Goal: Information Seeking & Learning: Learn about a topic

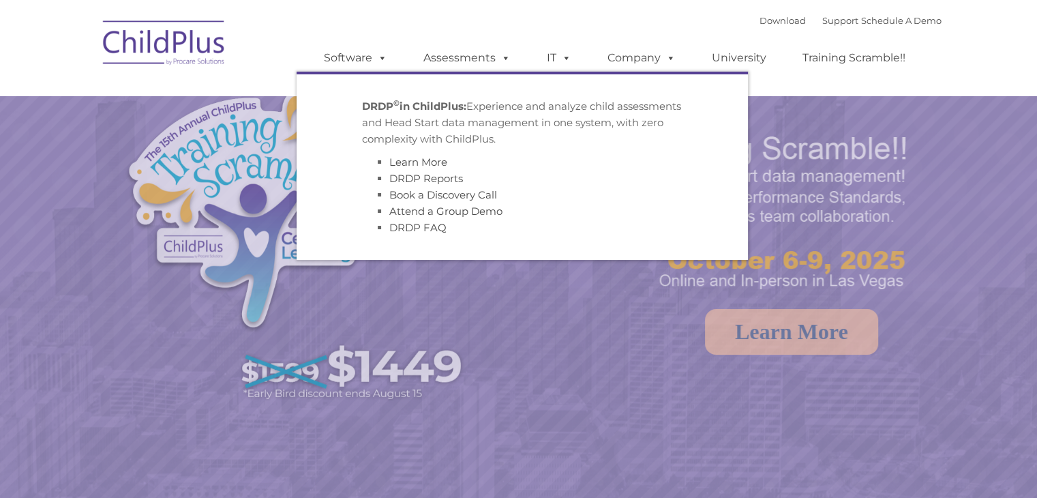
select select "MEDIUM"
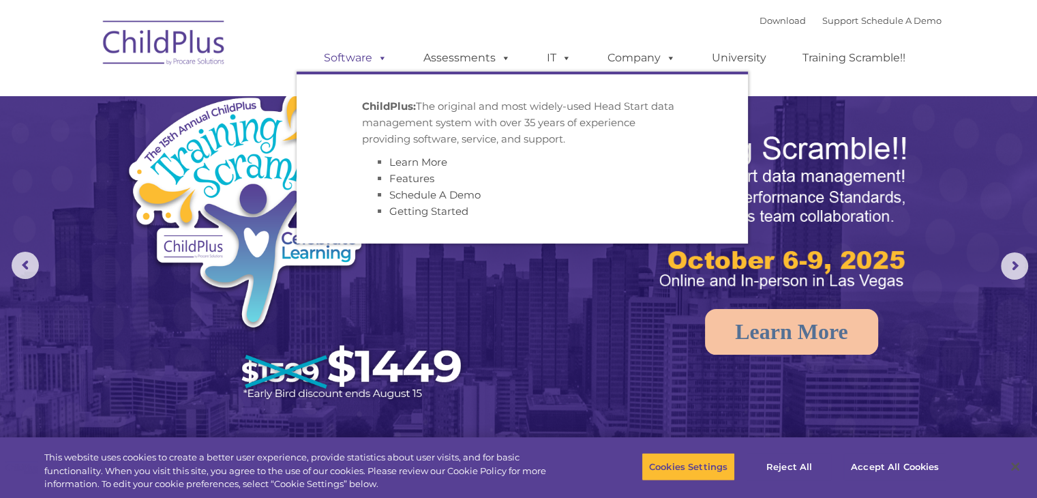
click at [361, 57] on link "Software" at bounding box center [355, 57] width 91 height 27
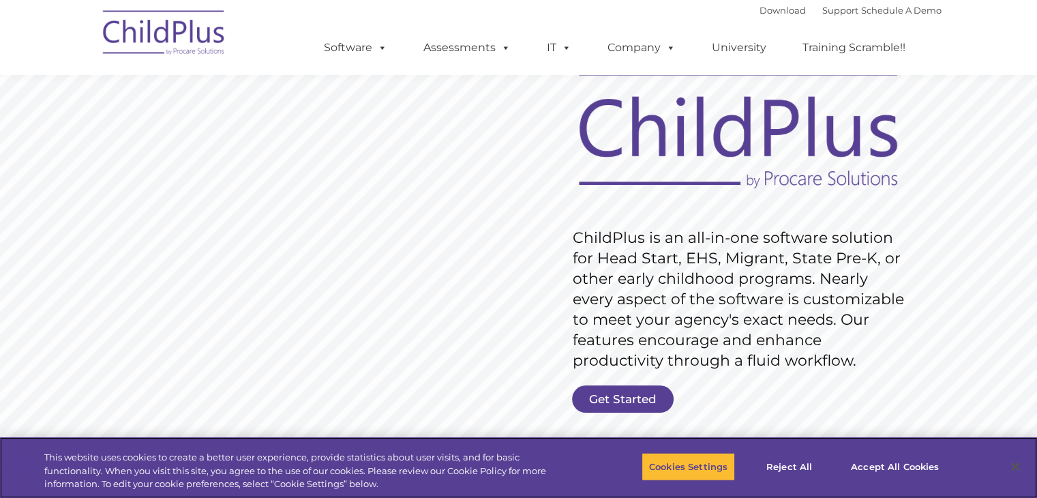
scroll to position [65, 0]
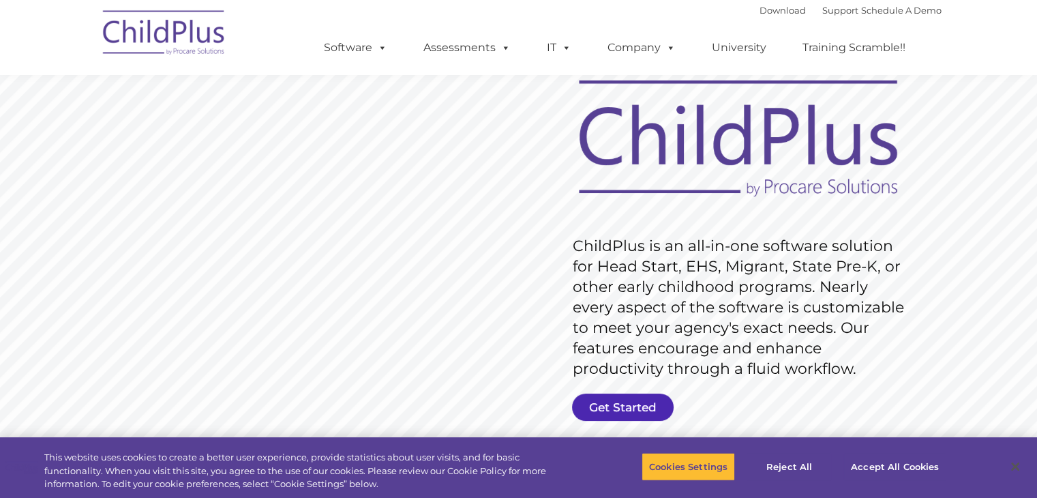
click at [627, 403] on link "Get Started" at bounding box center [623, 406] width 102 height 27
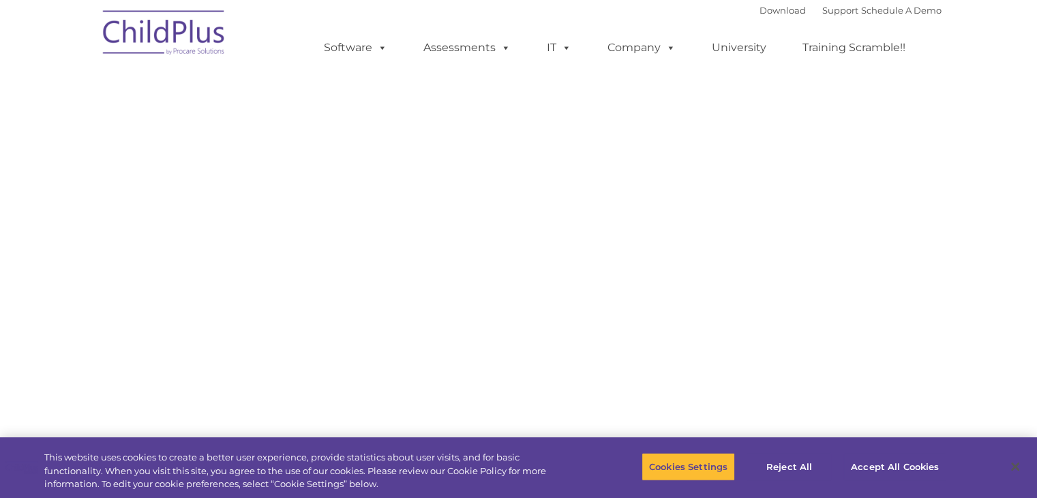
select select "MEDIUM"
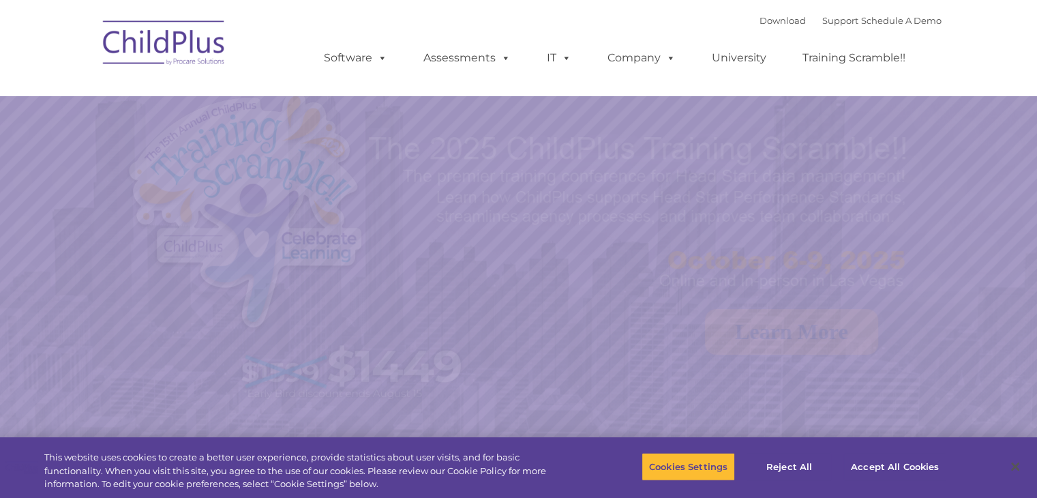
select select "MEDIUM"
